Goal: Task Accomplishment & Management: Manage account settings

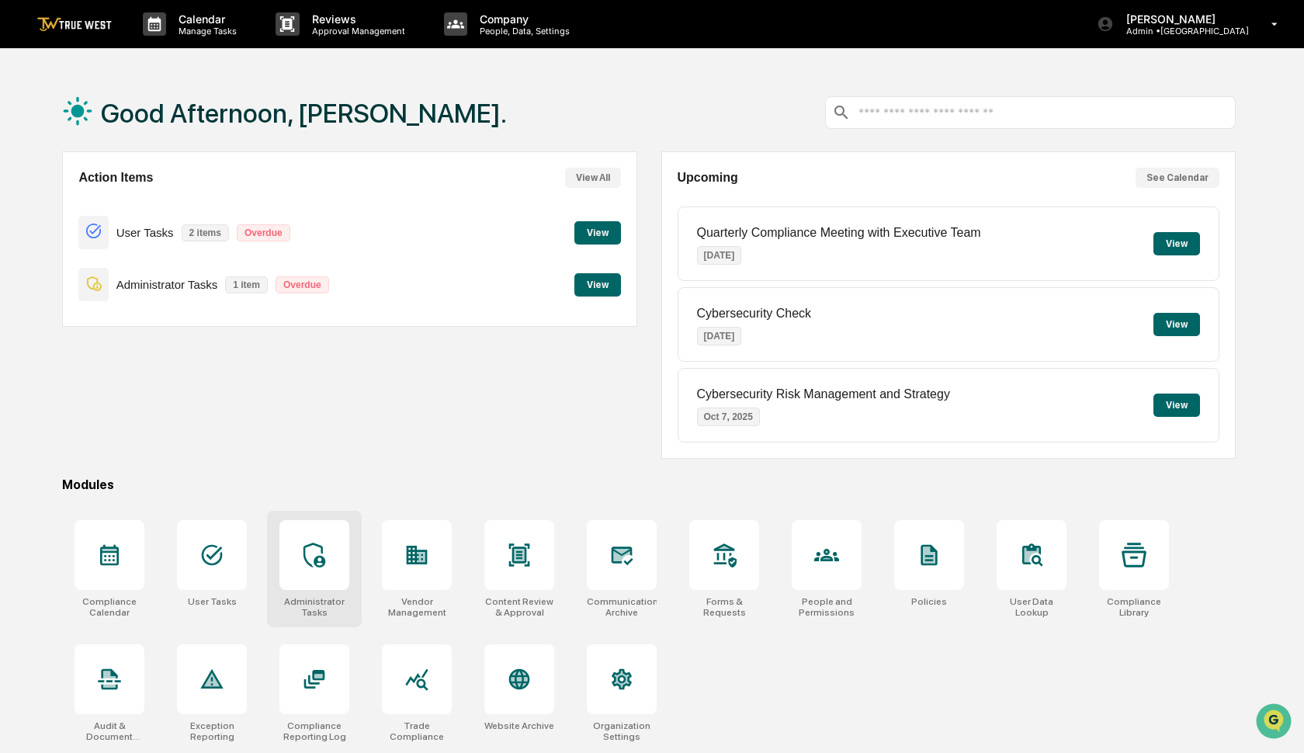
click at [313, 556] on icon at bounding box center [314, 554] width 25 height 25
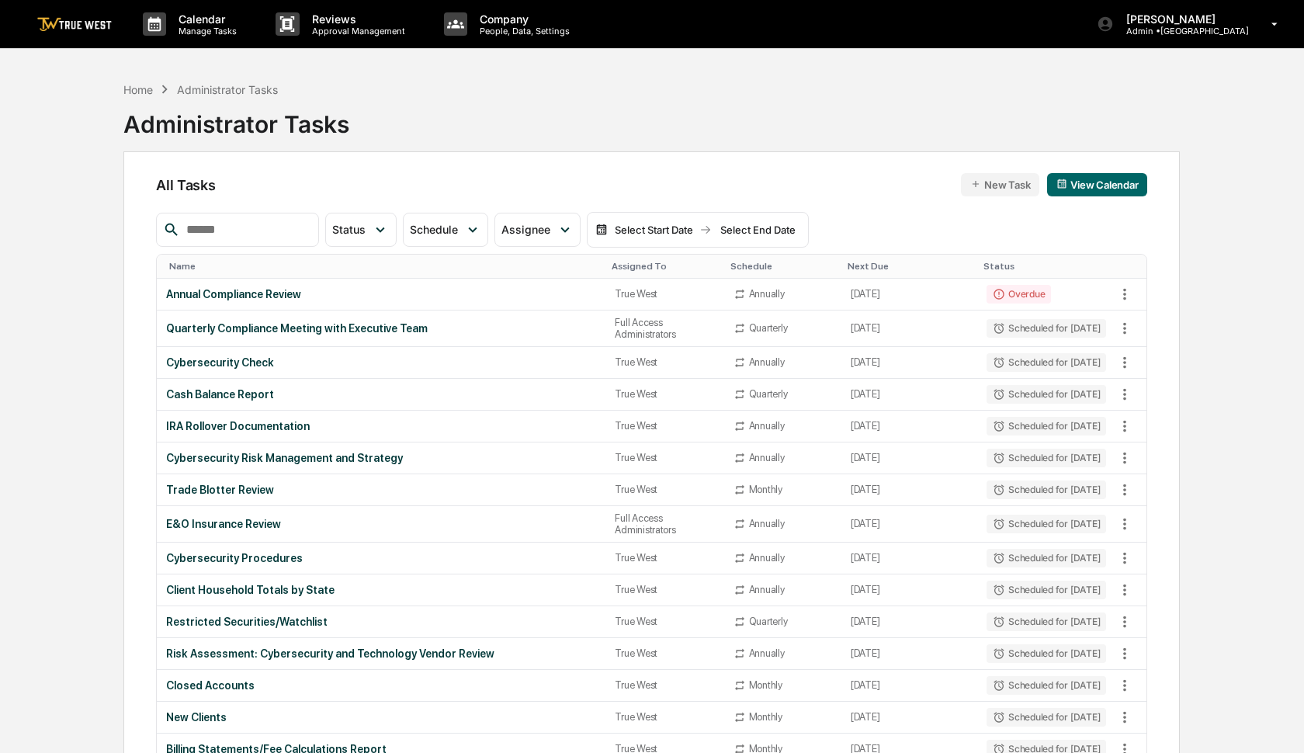
click at [272, 237] on input "text" at bounding box center [246, 230] width 132 height 20
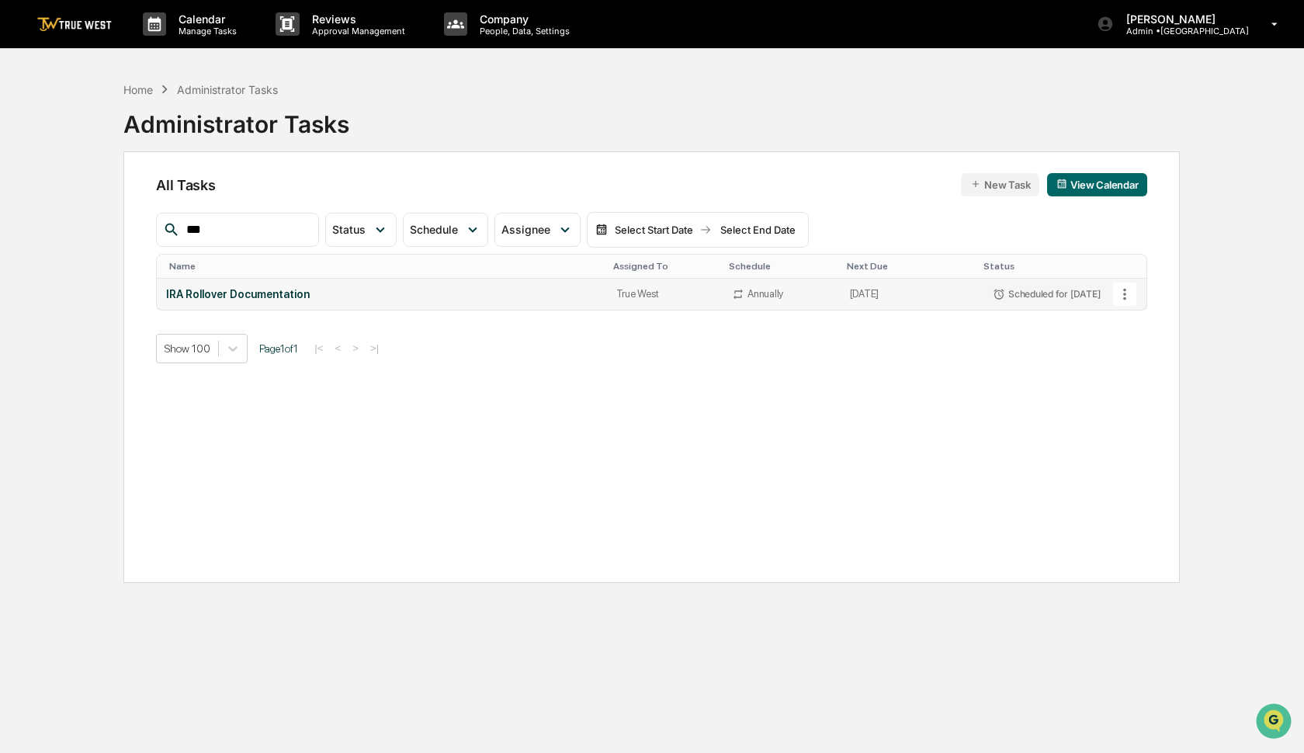
type input "***"
click at [1122, 293] on icon at bounding box center [1124, 294] width 17 height 17
click at [1131, 379] on img at bounding box center [1133, 378] width 12 height 12
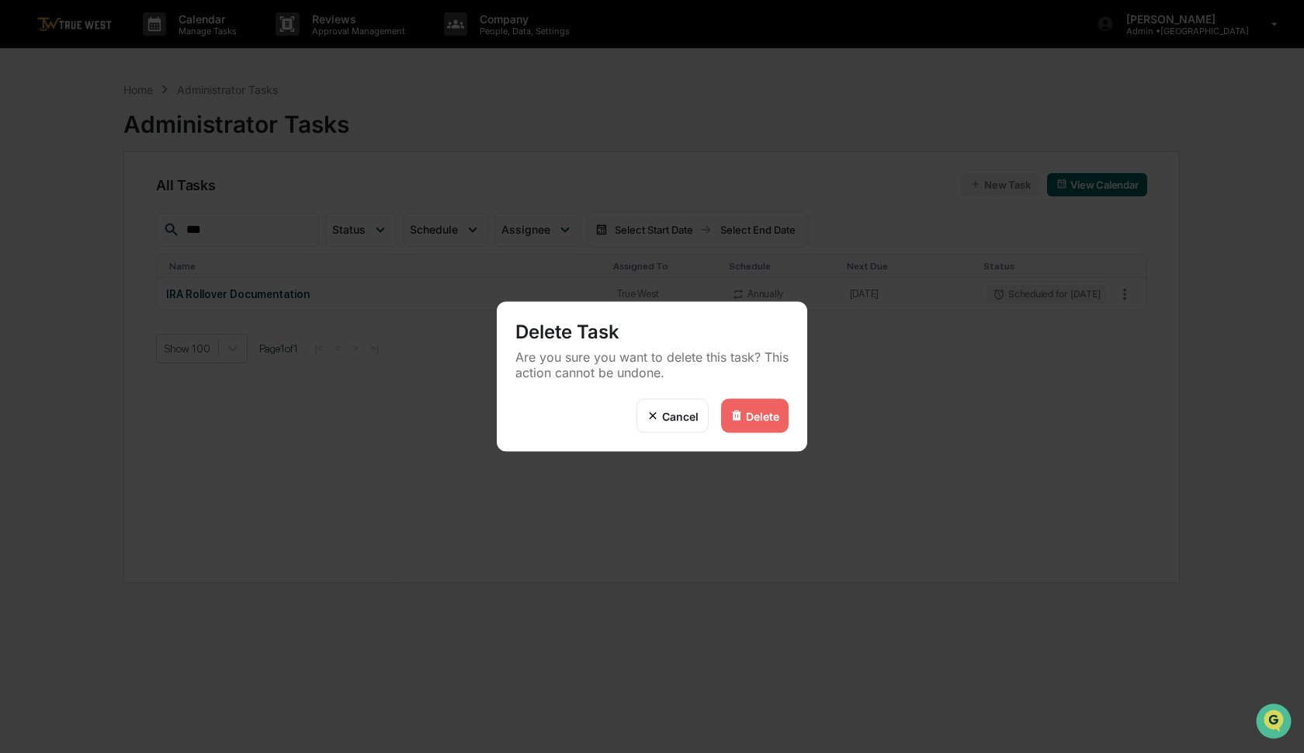
click at [777, 405] on div "Delete" at bounding box center [755, 416] width 68 height 34
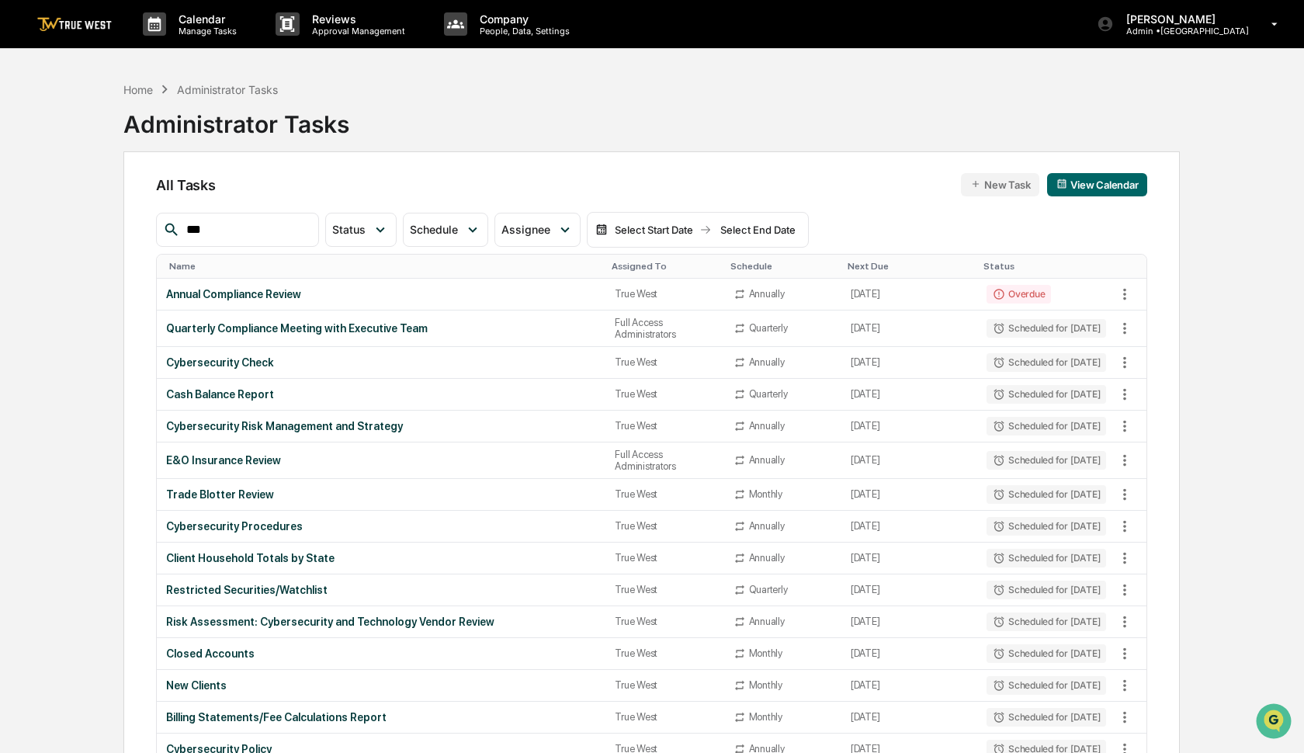
click at [1177, 36] on p "Admin • Park Square" at bounding box center [1181, 31] width 135 height 11
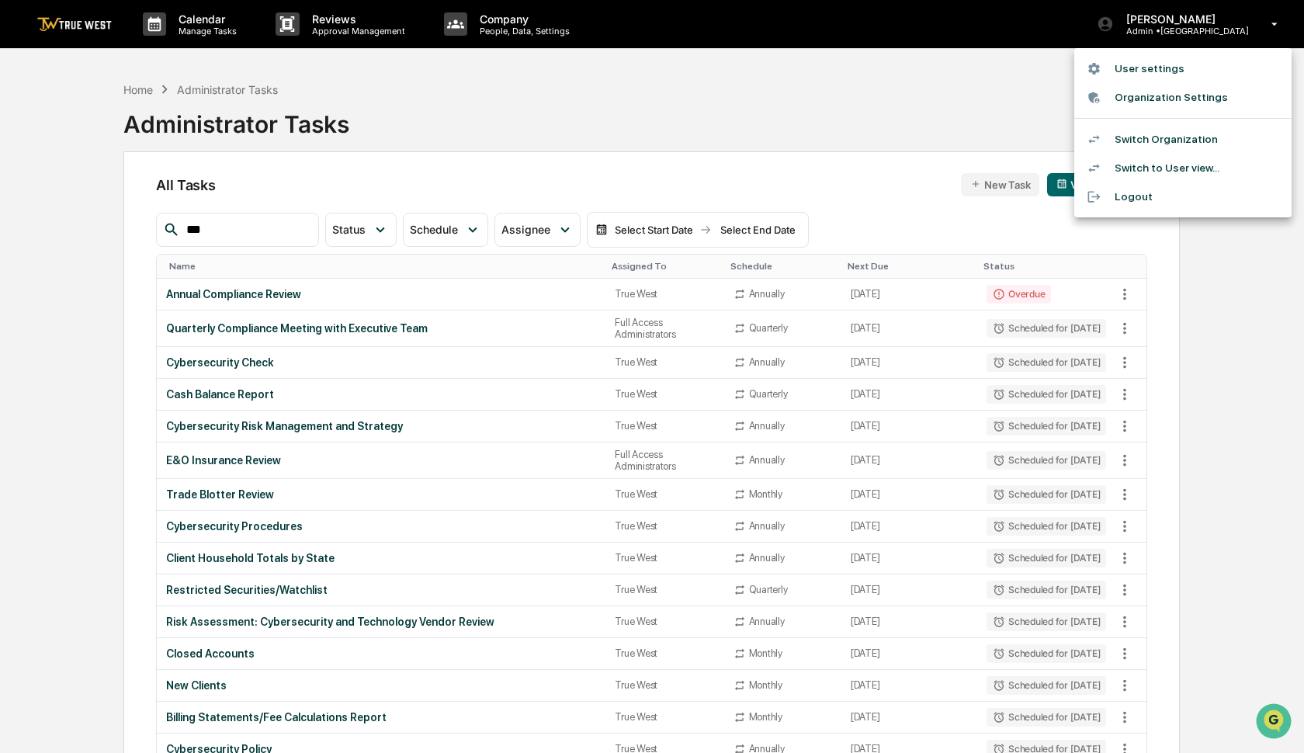
click at [1152, 132] on li "Switch Organization" at bounding box center [1182, 139] width 217 height 29
